Goal: Transaction & Acquisition: Purchase product/service

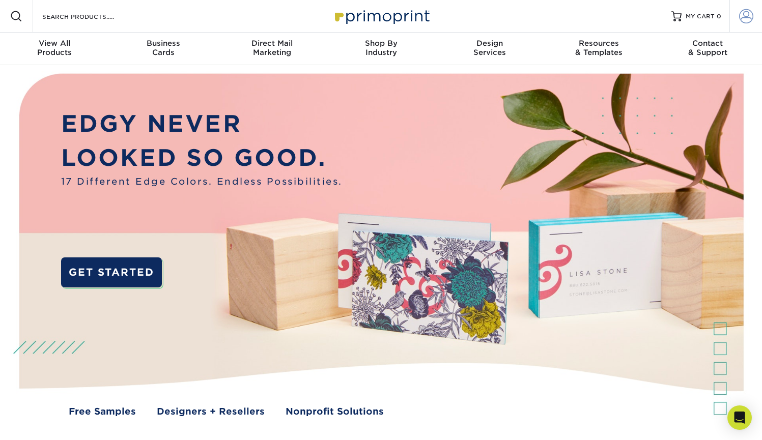
click at [538, 17] on span at bounding box center [746, 16] width 14 height 14
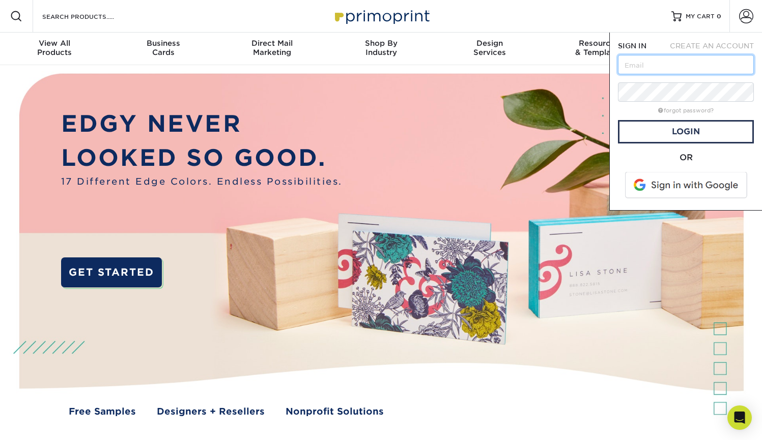
type input "[EMAIL_ADDRESS][DOMAIN_NAME]"
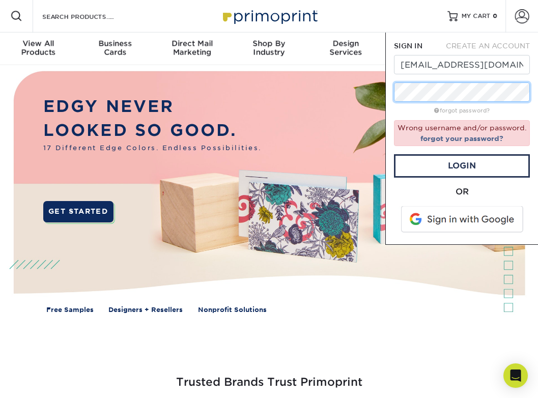
click at [388, 87] on div "SIGN IN CREATE AN ACCOUNT mjd8079@yahoo.com forgot password? Wrong username and…" at bounding box center [461, 139] width 153 height 212
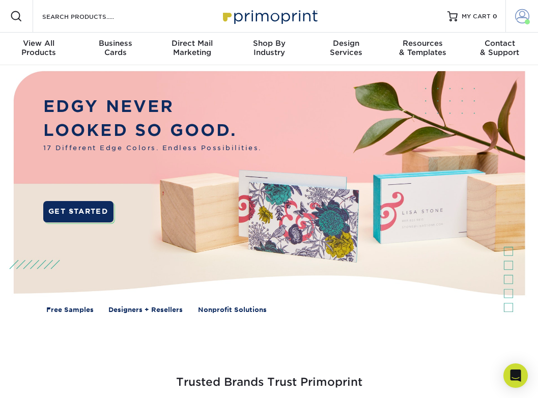
click at [517, 15] on span at bounding box center [522, 16] width 14 height 14
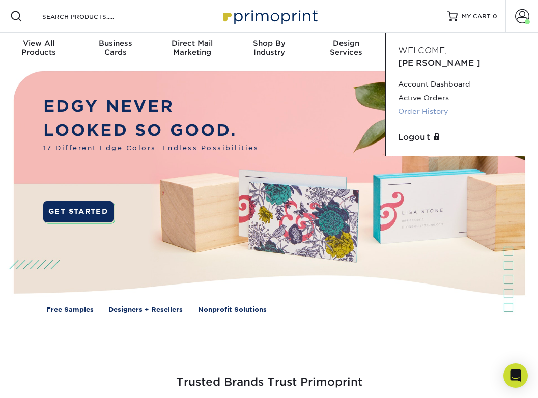
click at [427, 105] on link "Order History" at bounding box center [462, 112] width 128 height 14
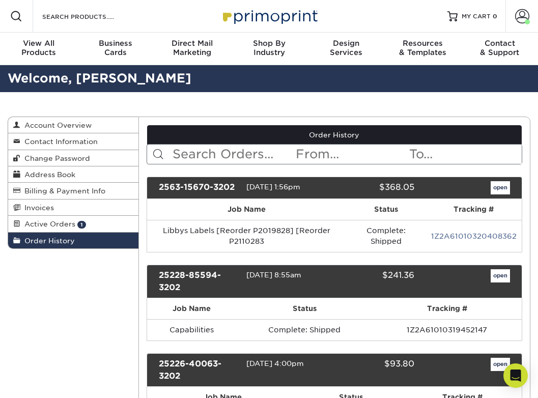
click at [219, 153] on input "text" at bounding box center [233, 154] width 123 height 19
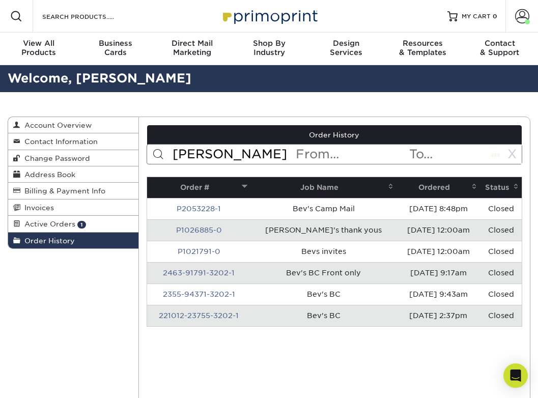
type input "bev"
click at [211, 272] on link "2463-91791-3202-1" at bounding box center [199, 273] width 72 height 8
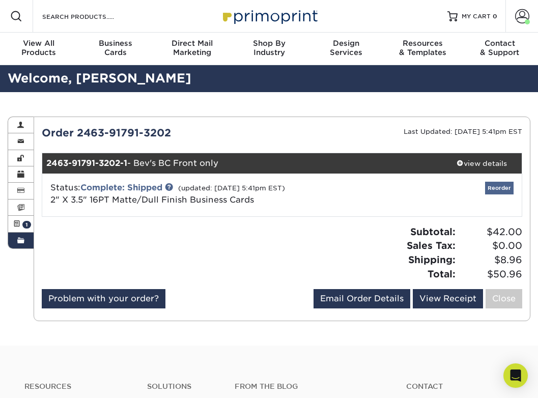
click at [497, 187] on link "Reorder" at bounding box center [499, 188] width 29 height 13
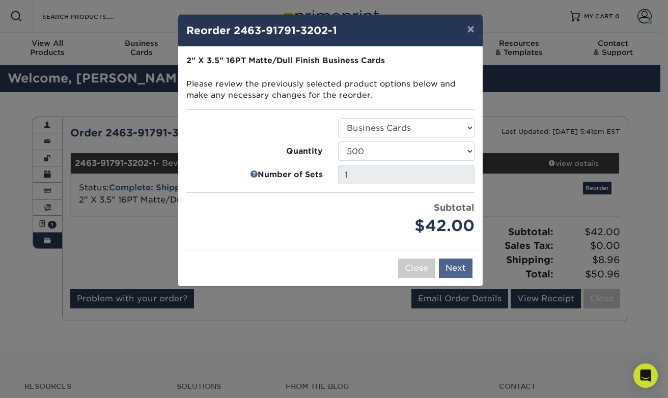
click at [456, 263] on button "Next" at bounding box center [456, 268] width 34 height 19
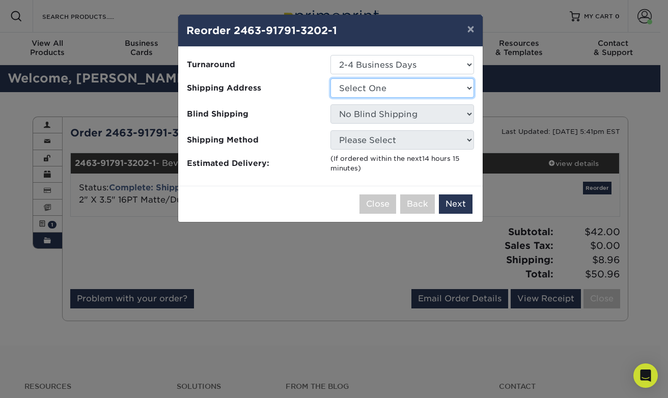
select select "248798"
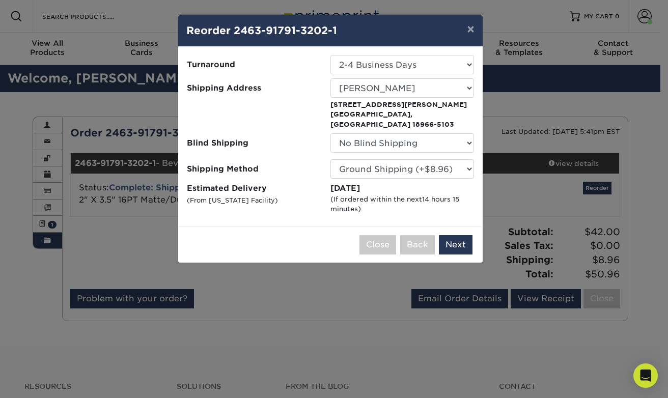
click at [331, 183] on div "Wednesday, Sep 10th (If ordered within the next 14 hours 15 minutes )" at bounding box center [402, 199] width 144 height 32
click at [332, 195] on div "(If ordered within the next 14 hours 15 minutes )" at bounding box center [402, 205] width 144 height 20
drag, startPoint x: 311, startPoint y: 189, endPoint x: 354, endPoint y: 177, distance: 45.0
click at [315, 188] on label "Estimated Delivery (From New Jersey Facility)" at bounding box center [259, 199] width 144 height 32
click at [409, 195] on div "(If ordered within the next 14 hours 15 minutes )" at bounding box center [402, 205] width 144 height 20
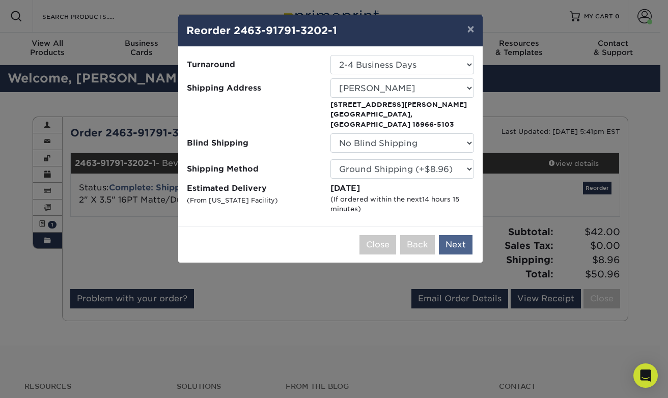
click at [457, 236] on button "Next" at bounding box center [456, 244] width 34 height 19
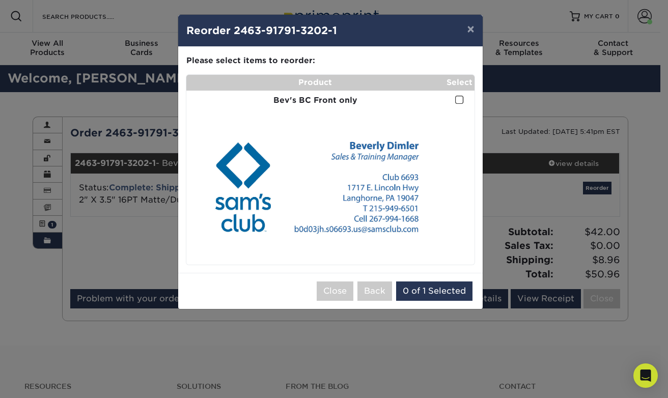
click at [458, 97] on span at bounding box center [459, 100] width 9 height 10
click at [0, 0] on input "checkbox" at bounding box center [0, 0] width 0 height 0
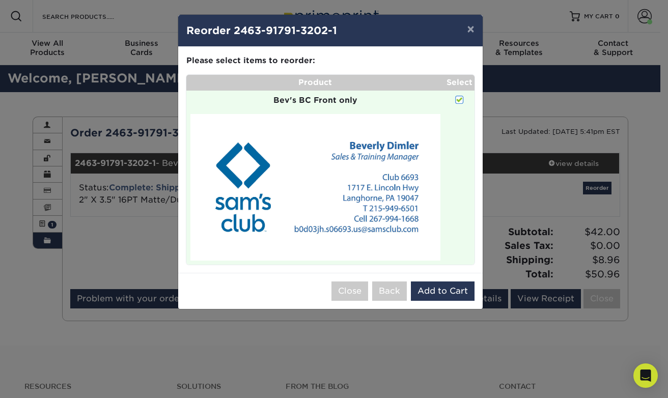
click at [381, 190] on img at bounding box center [315, 187] width 250 height 147
click at [443, 287] on button "Add to Cart" at bounding box center [443, 291] width 64 height 19
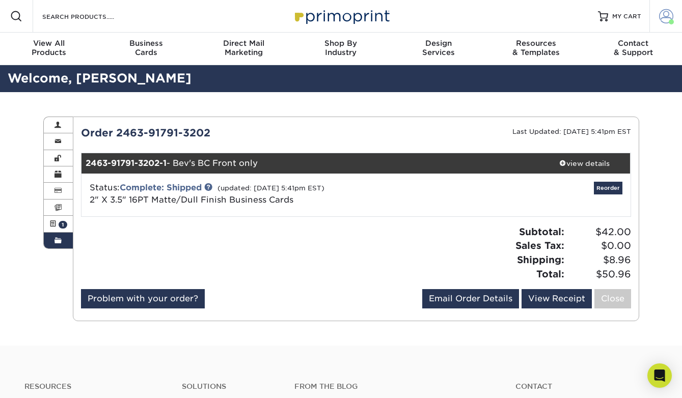
click at [538, 14] on span at bounding box center [666, 16] width 14 height 14
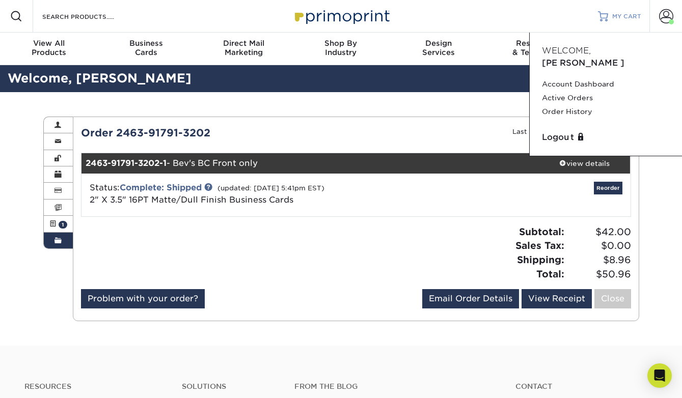
click at [538, 16] on span "MY CART" at bounding box center [626, 16] width 29 height 9
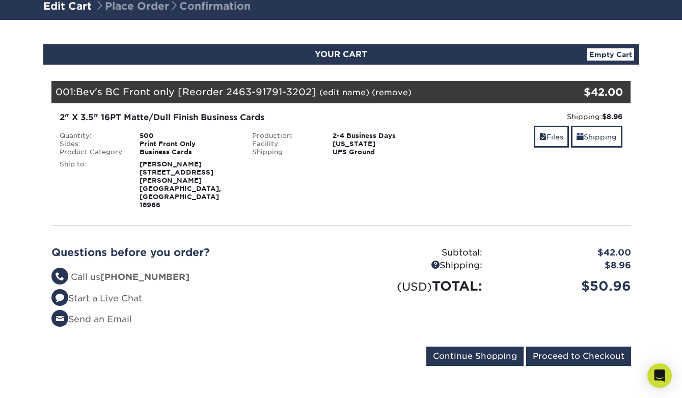
scroll to position [99, 0]
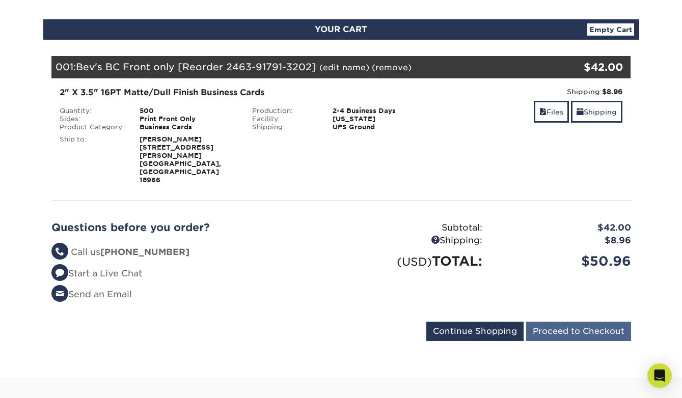
click at [553, 322] on input "Proceed to Checkout" at bounding box center [578, 331] width 105 height 19
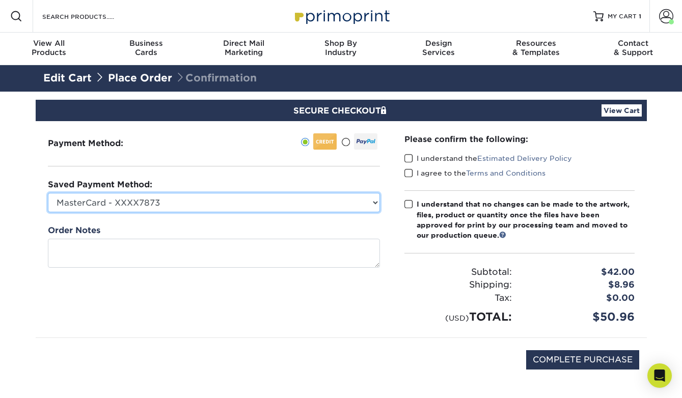
select select "46940"
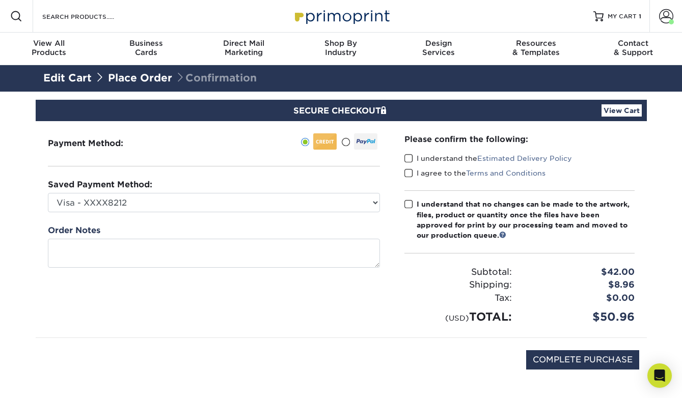
drag, startPoint x: 411, startPoint y: 158, endPoint x: 408, endPoint y: 169, distance: 11.8
click at [411, 158] on span at bounding box center [408, 159] width 9 height 10
click at [0, 0] on input "I understand the Estimated Delivery Policy" at bounding box center [0, 0] width 0 height 0
click at [407, 173] on span at bounding box center [408, 174] width 9 height 10
click at [0, 0] on input "I agree to the Terms and Conditions" at bounding box center [0, 0] width 0 height 0
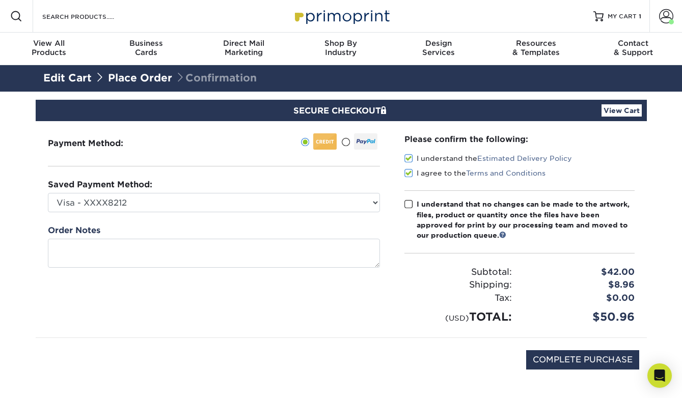
click at [406, 210] on label "I understand that no changes can be made to the artwork, files, product or quan…" at bounding box center [519, 220] width 230 height 42
click at [0, 0] on input "I understand that no changes can be made to the artwork, files, product or quan…" at bounding box center [0, 0] width 0 height 0
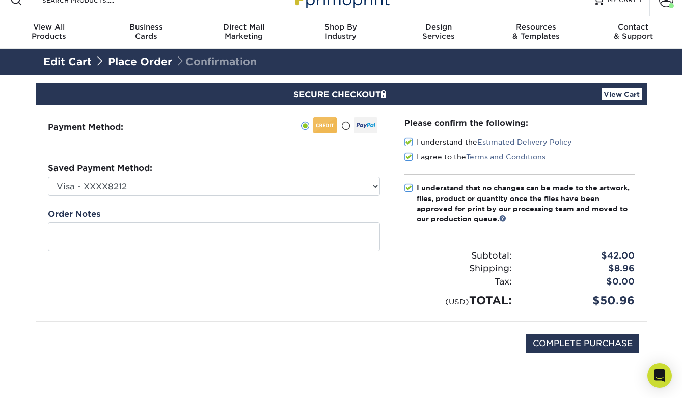
scroll to position [18, 0]
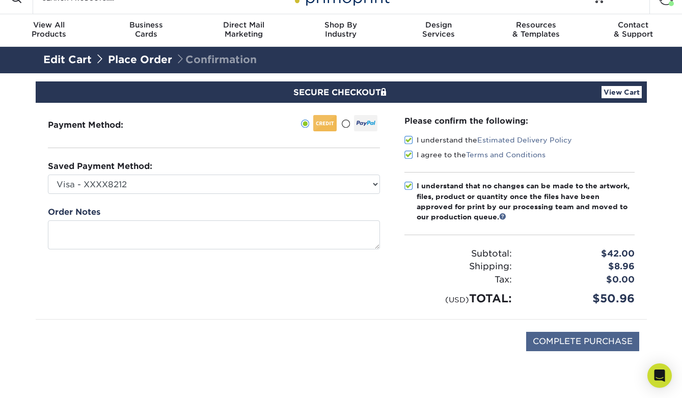
click at [581, 339] on input "COMPLETE PURCHASE" at bounding box center [582, 341] width 113 height 19
type input "PROCESSING, PLEASE WAIT..."
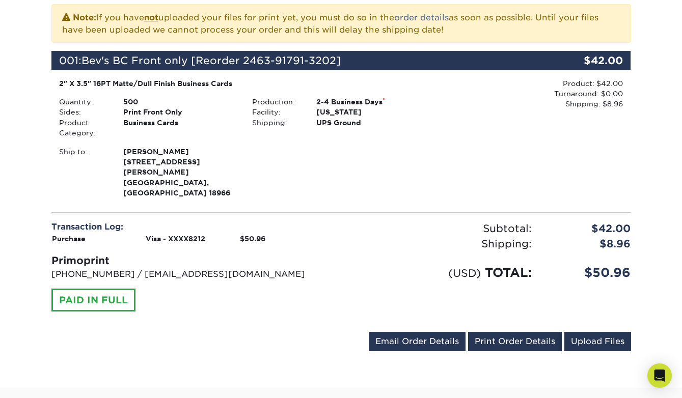
scroll to position [318, 0]
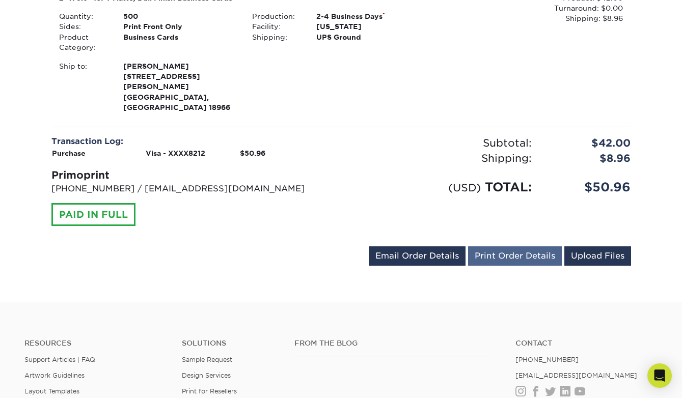
click at [538, 246] on link "Print Order Details" at bounding box center [515, 255] width 94 height 19
